Goal: Use online tool/utility: Utilize a website feature to perform a specific function

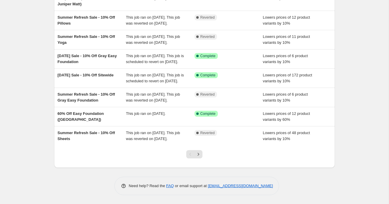
scroll to position [148, 0]
click at [199, 155] on icon "Next" at bounding box center [198, 154] width 6 height 6
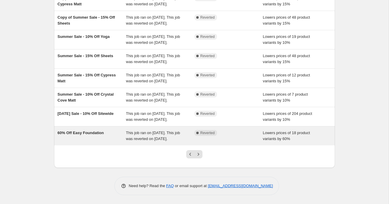
scroll to position [138, 0]
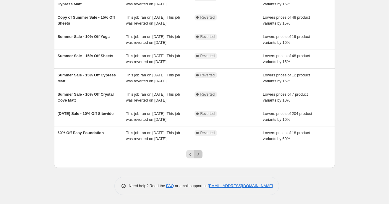
click at [198, 157] on icon "Next" at bounding box center [198, 154] width 6 height 6
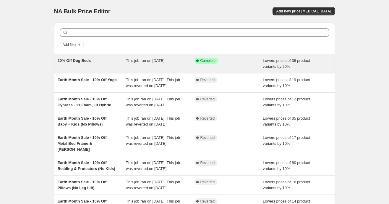
click at [108, 63] on div "20% Off Dog Beds" at bounding box center [92, 64] width 69 height 12
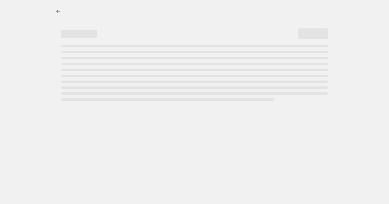
select select "percentage"
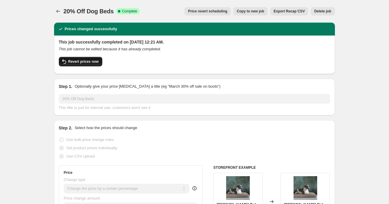
click at [85, 60] on span "Revert prices now" at bounding box center [83, 61] width 30 height 5
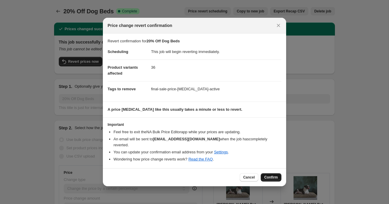
click at [266, 176] on span "Confirm" at bounding box center [271, 177] width 14 height 5
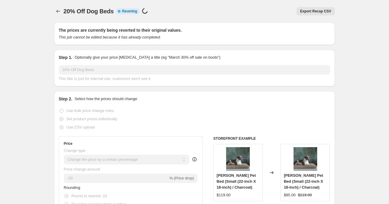
select select "percentage"
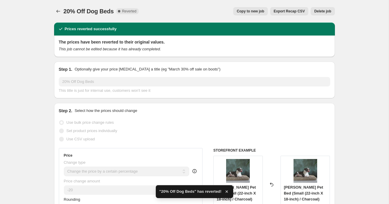
click at [254, 8] on button "Copy to new job" at bounding box center [250, 11] width 35 height 8
select select "percentage"
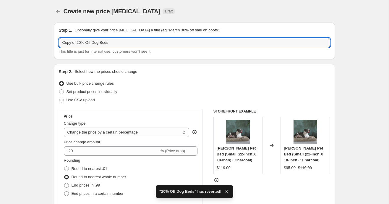
drag, startPoint x: 80, startPoint y: 43, endPoint x: 58, endPoint y: 43, distance: 22.2
click at [58, 43] on div "Step 1. Optionally give your price [MEDICAL_DATA] a title (eg "March 30% off sa…" at bounding box center [194, 40] width 281 height 37
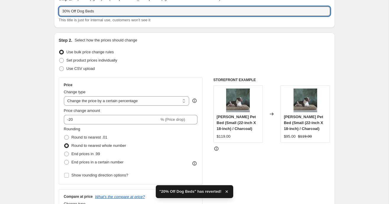
scroll to position [32, 0]
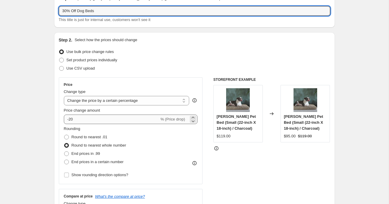
type input "30% Off Dog Beds"
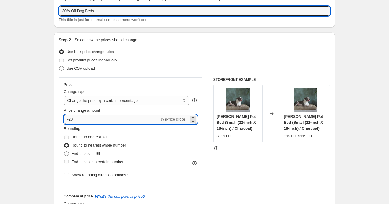
click at [72, 119] on input "-20" at bounding box center [111, 118] width 95 height 9
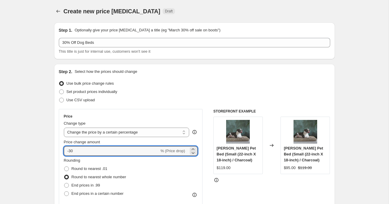
scroll to position [2, 0]
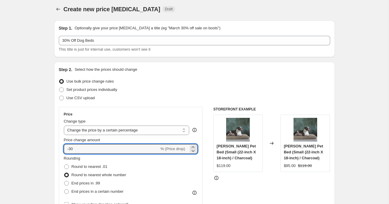
type input "-30"
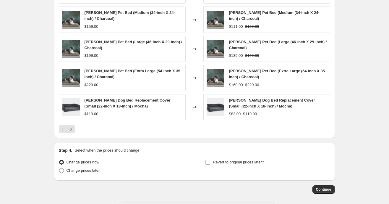
scroll to position [447, 0]
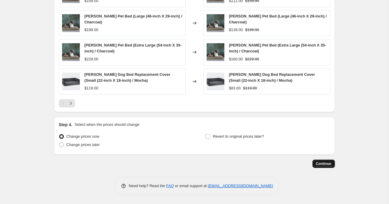
click at [326, 162] on span "Continue" at bounding box center [323, 163] width 15 height 5
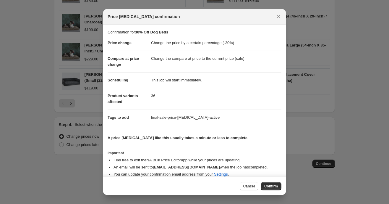
scroll to position [6, 0]
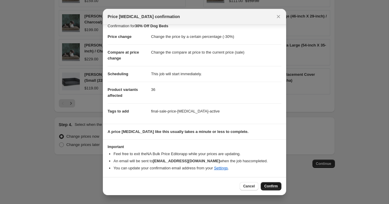
click at [269, 184] on span "Confirm" at bounding box center [271, 185] width 14 height 5
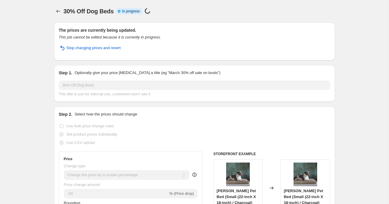
select select "percentage"
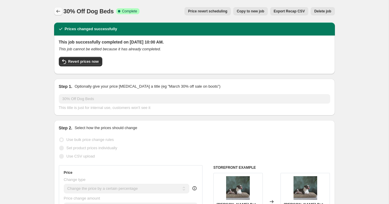
click at [57, 10] on icon "Price change jobs" at bounding box center [58, 11] width 4 height 3
